Goal: Check status: Check status

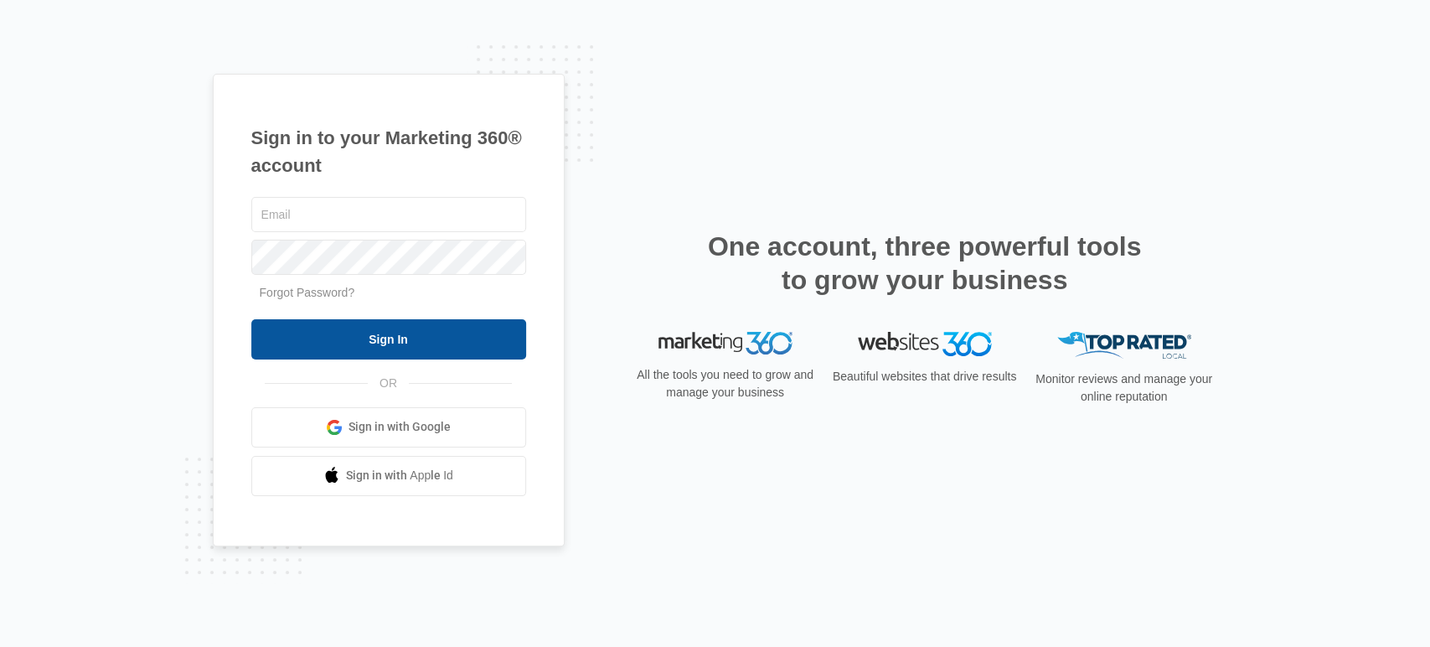
type input "[EMAIL_ADDRESS][DOMAIN_NAME]"
click at [431, 340] on input "Sign In" at bounding box center [388, 339] width 275 height 40
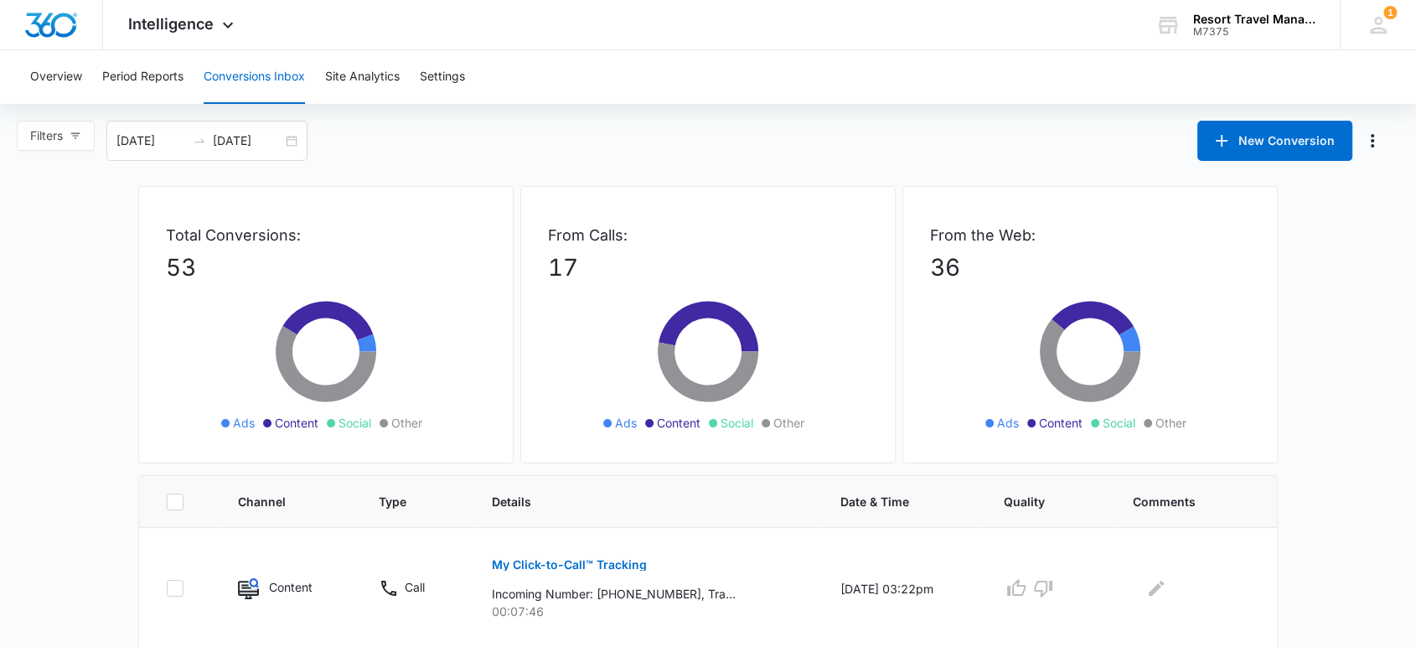
scroll to position [372, 0]
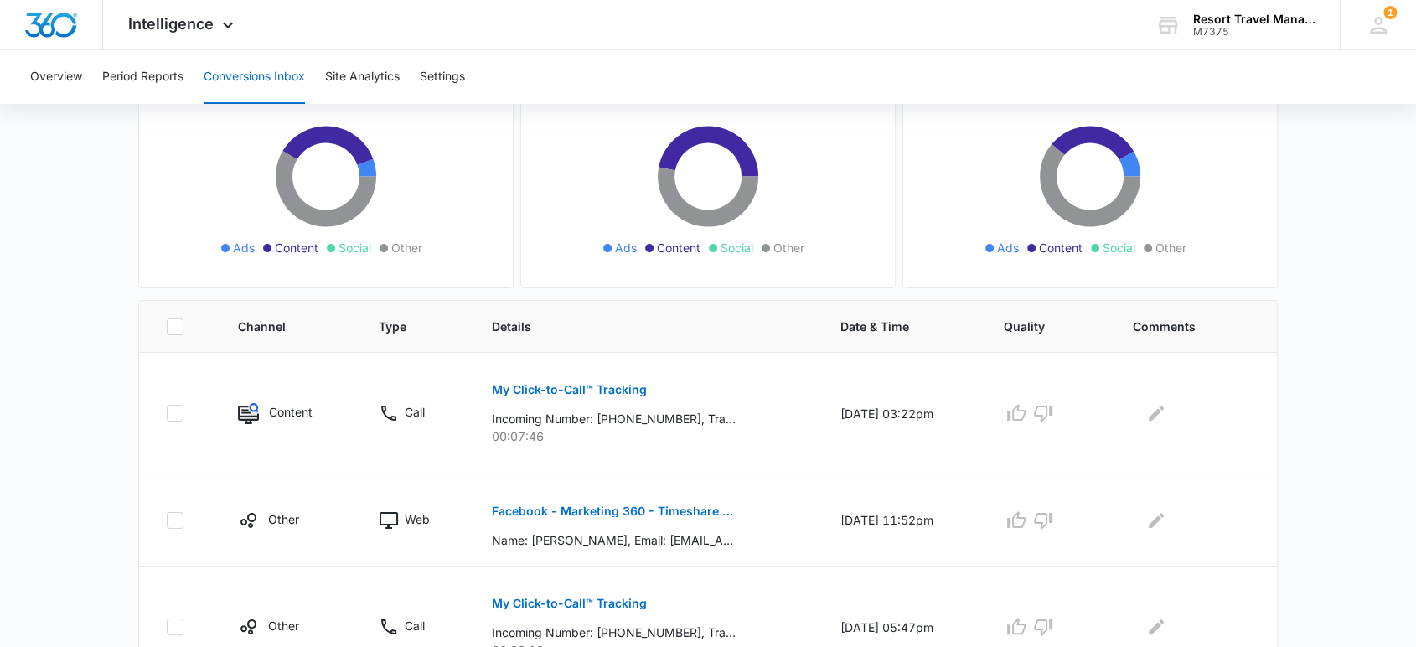
scroll to position [186, 0]
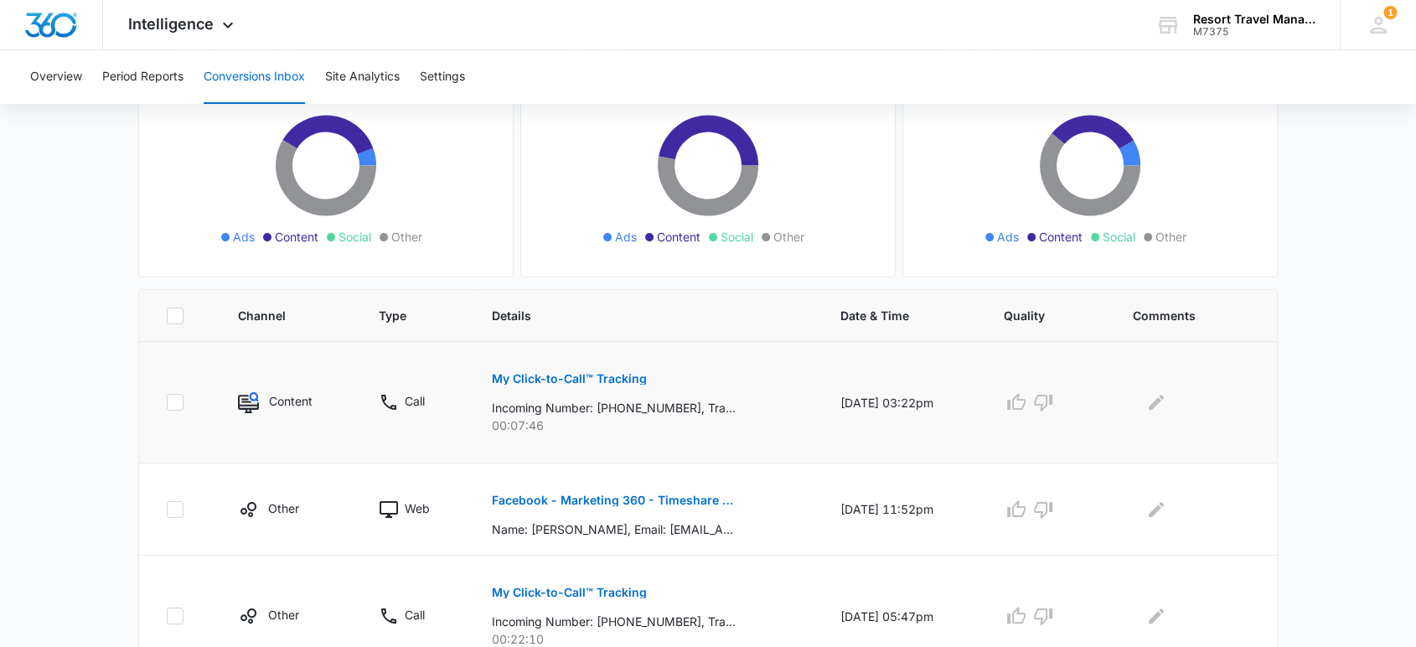
click at [590, 380] on p "My Click-to-Call™ Tracking" at bounding box center [569, 379] width 155 height 12
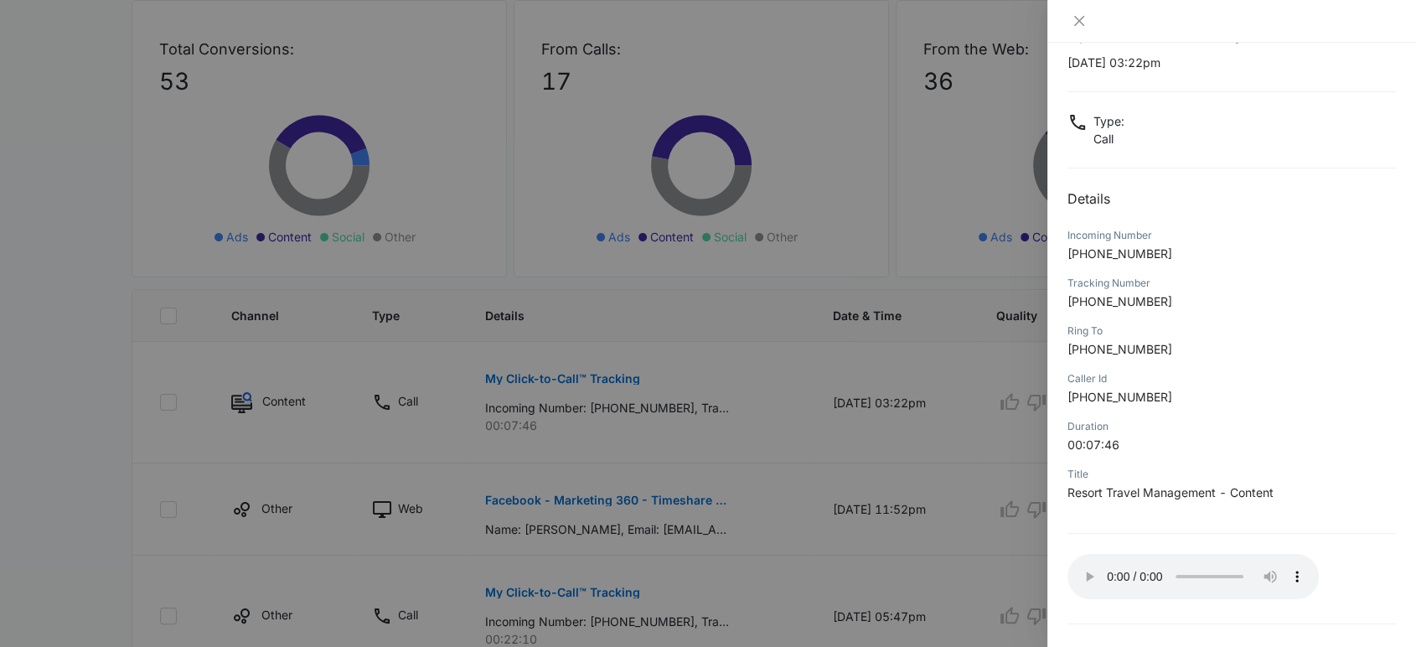
scroll to position [93, 0]
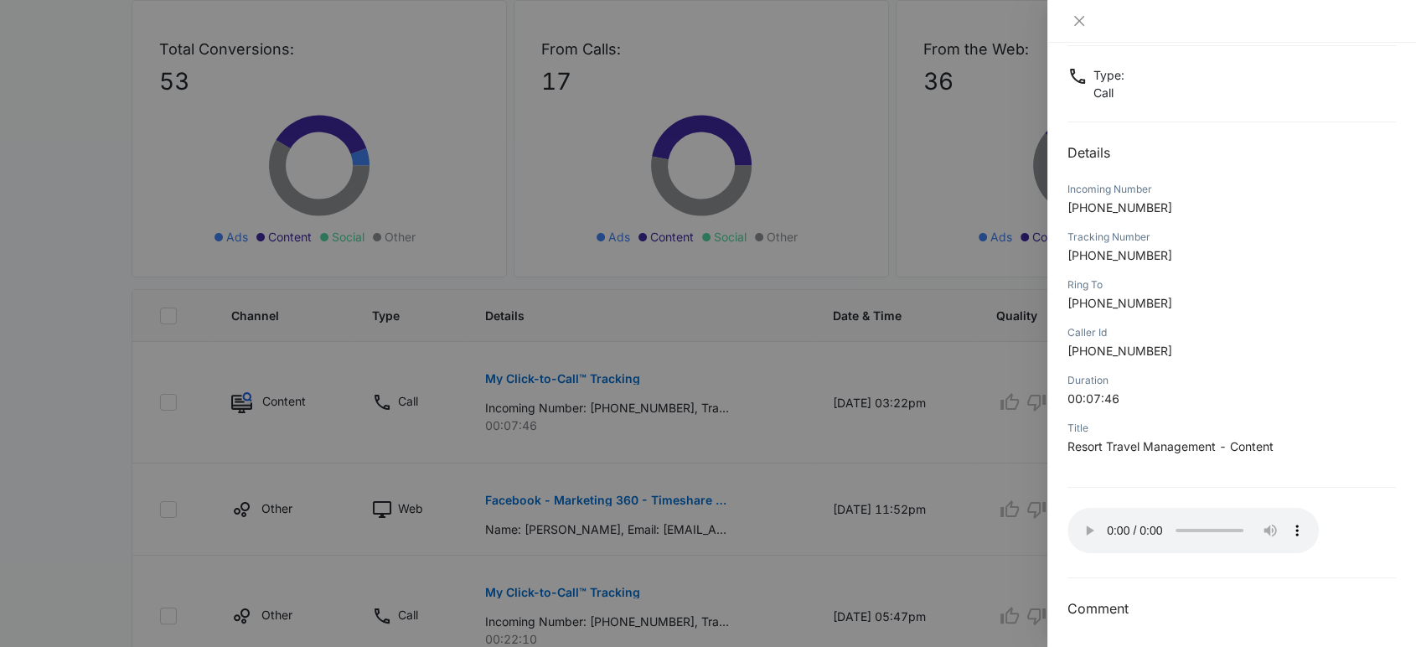
click at [1086, 29] on div at bounding box center [1231, 21] width 369 height 43
click at [1078, 23] on icon "close" at bounding box center [1078, 20] width 13 height 13
